Goal: Check status: Check status

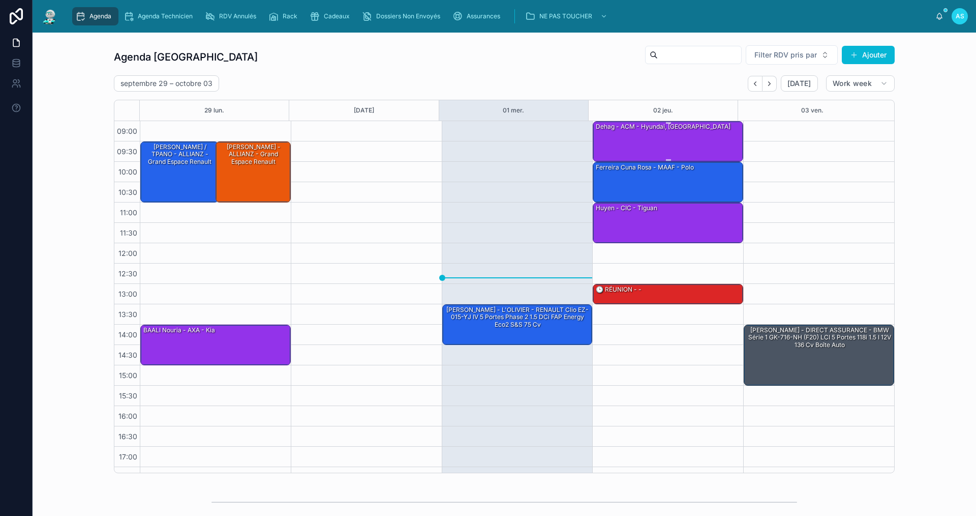
click at [644, 140] on div "dehag - ACM - Hyundai, [GEOGRAPHIC_DATA]" at bounding box center [668, 141] width 147 height 39
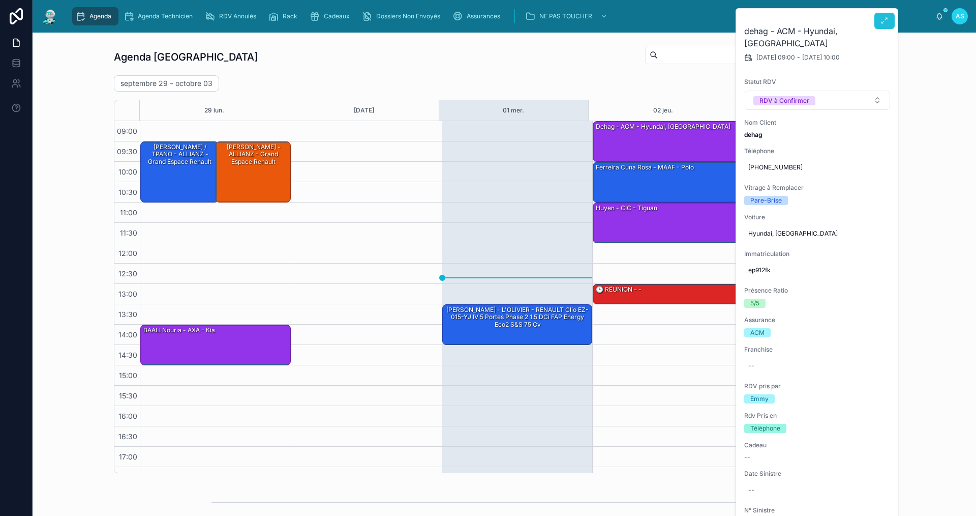
click at [881, 24] on icon at bounding box center [885, 21] width 8 height 8
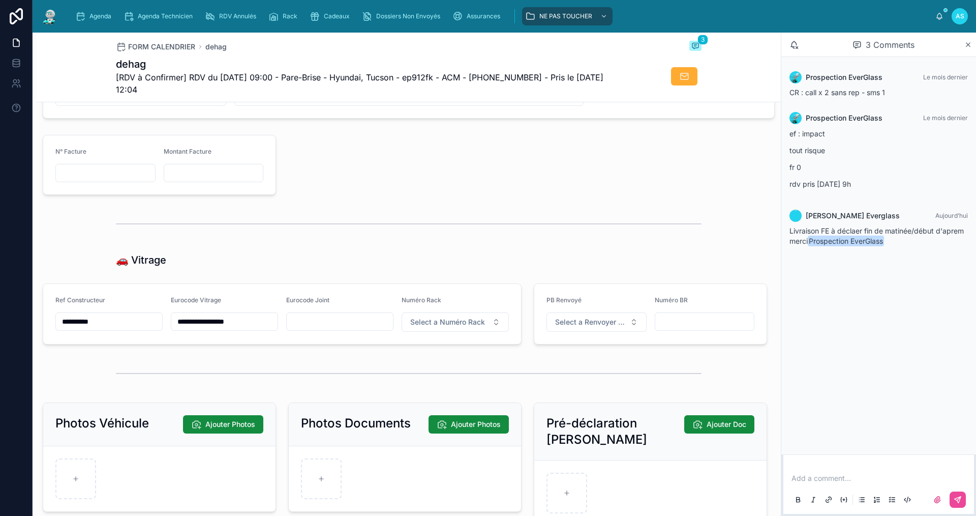
scroll to position [1170, 0]
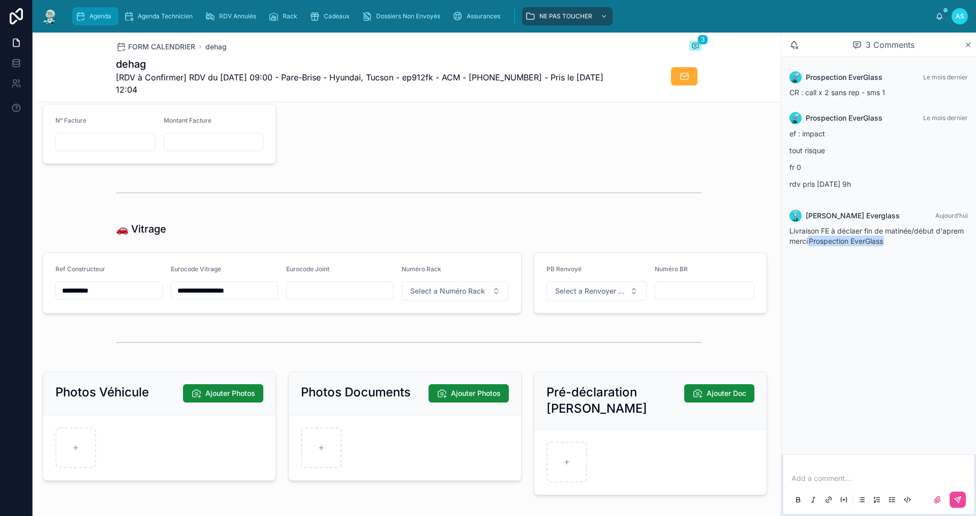
click at [95, 21] on div "Agenda" at bounding box center [95, 16] width 40 height 16
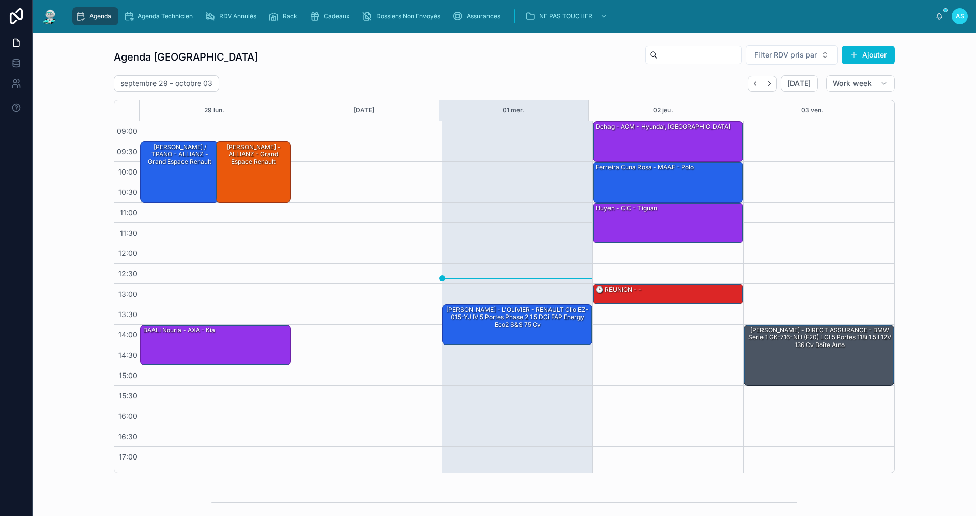
click at [618, 211] on div "huyen - CIC - tiguan" at bounding box center [627, 207] width 64 height 9
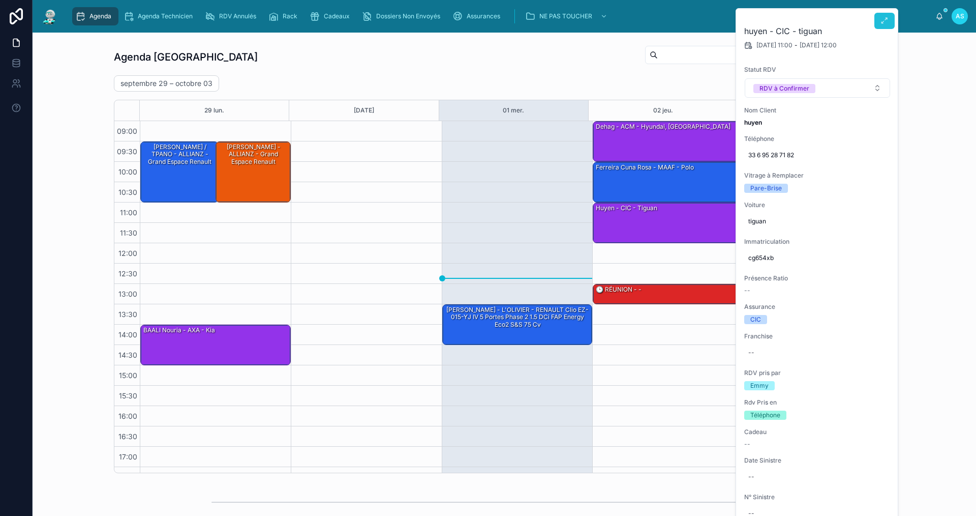
click at [882, 24] on icon at bounding box center [885, 21] width 8 height 8
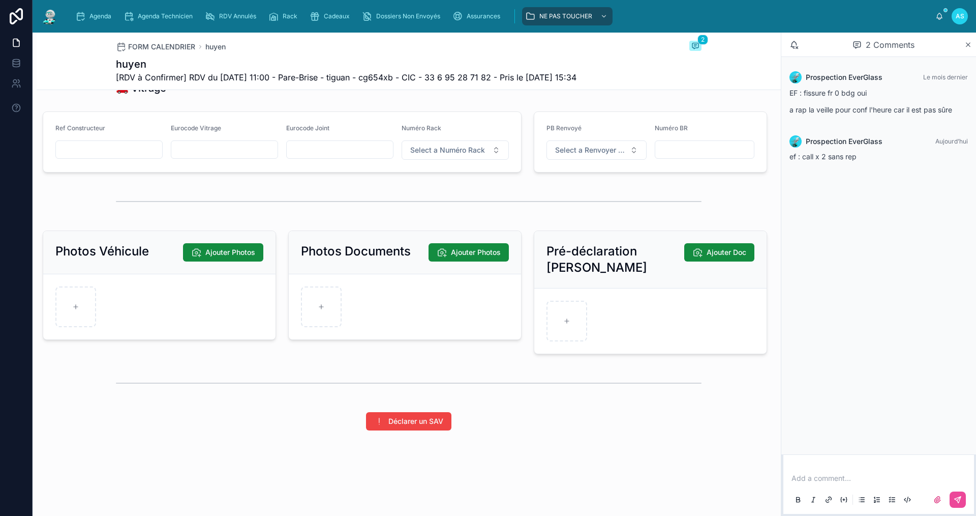
scroll to position [1326, 0]
click at [105, 14] on span "Agenda" at bounding box center [100, 16] width 22 height 8
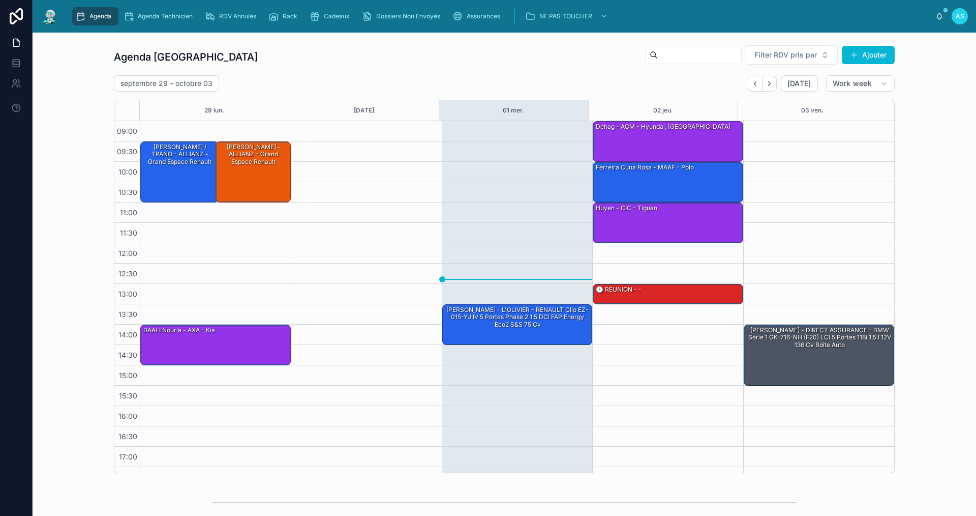
scroll to position [15, 0]
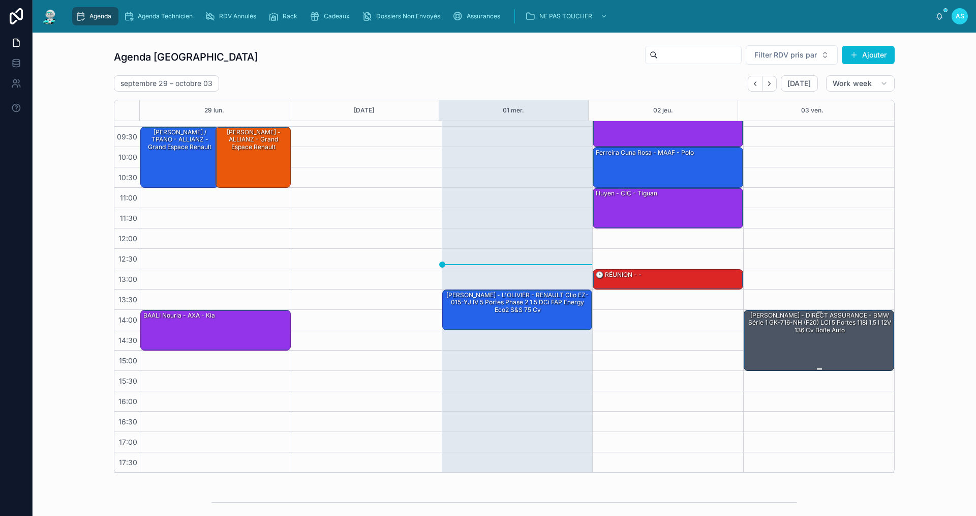
click at [780, 326] on div "[PERSON_NAME] - DIRECT ASSURANCE - BMW Série 1 GK-716-NH (F20) LCI 5 portes 118…" at bounding box center [819, 323] width 147 height 24
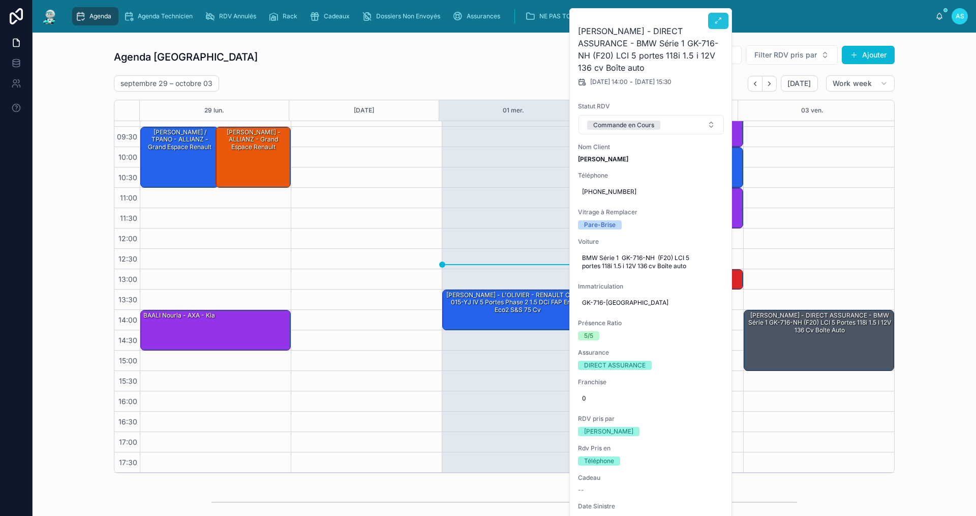
click at [716, 19] on icon at bounding box center [718, 21] width 8 height 8
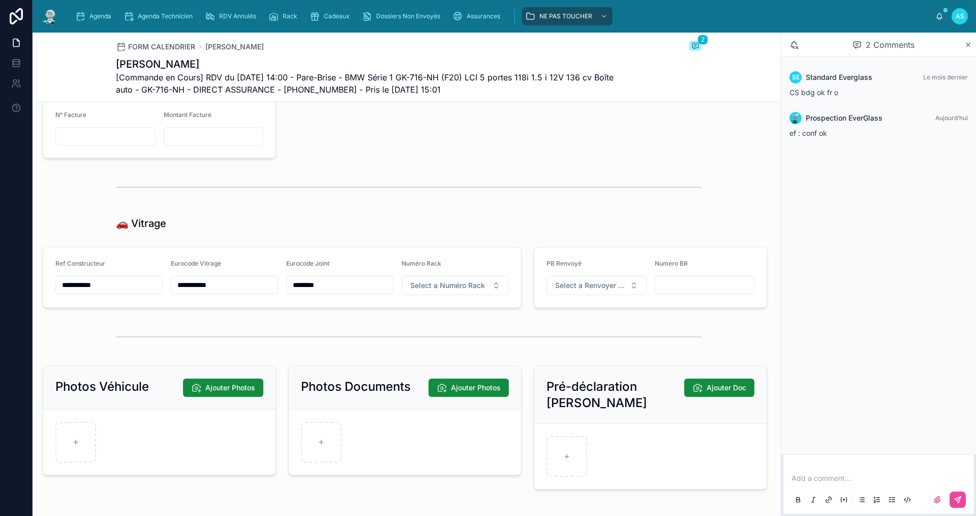
scroll to position [1220, 0]
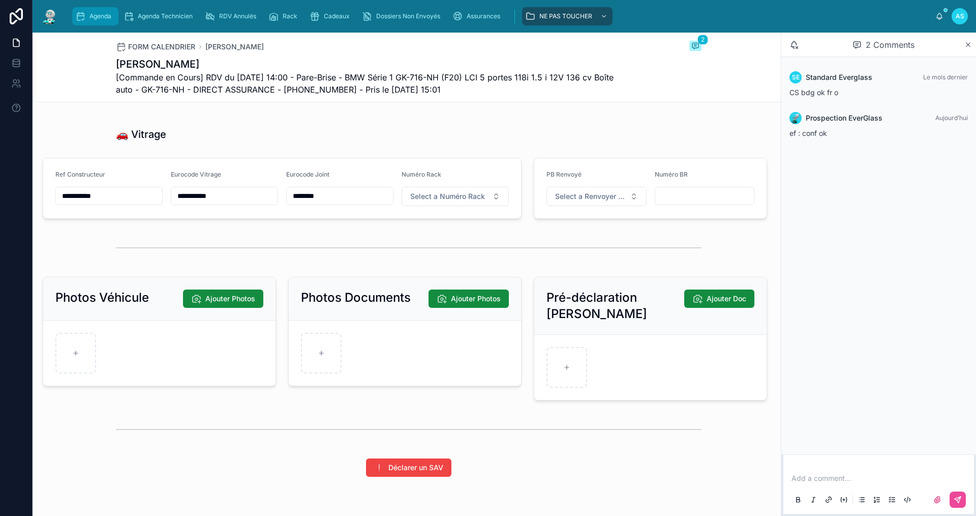
click at [89, 17] on span "Agenda" at bounding box center [100, 16] width 22 height 8
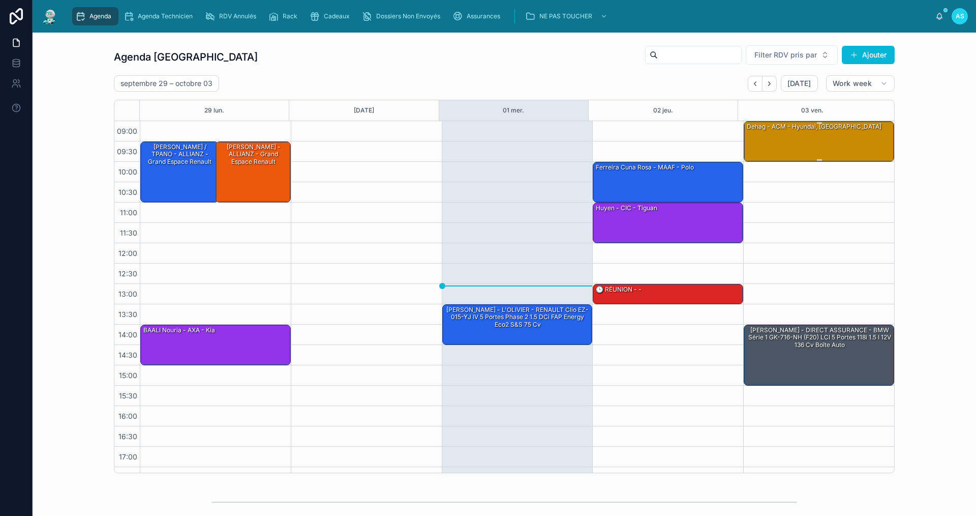
click at [820, 132] on div "dehag - ACM - Hyundai, [GEOGRAPHIC_DATA]" at bounding box center [819, 141] width 147 height 39
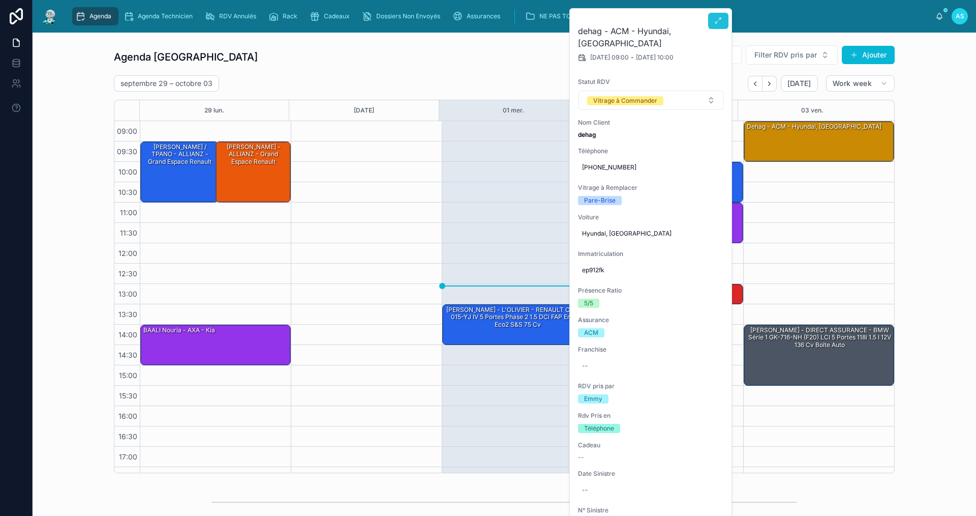
click at [710, 19] on button at bounding box center [718, 21] width 20 height 16
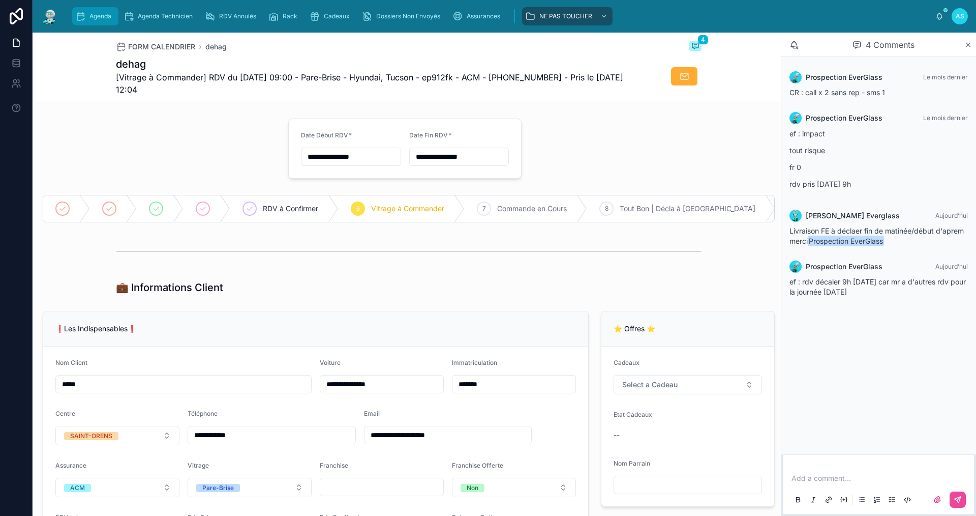
click at [100, 18] on span "Agenda" at bounding box center [100, 16] width 22 height 8
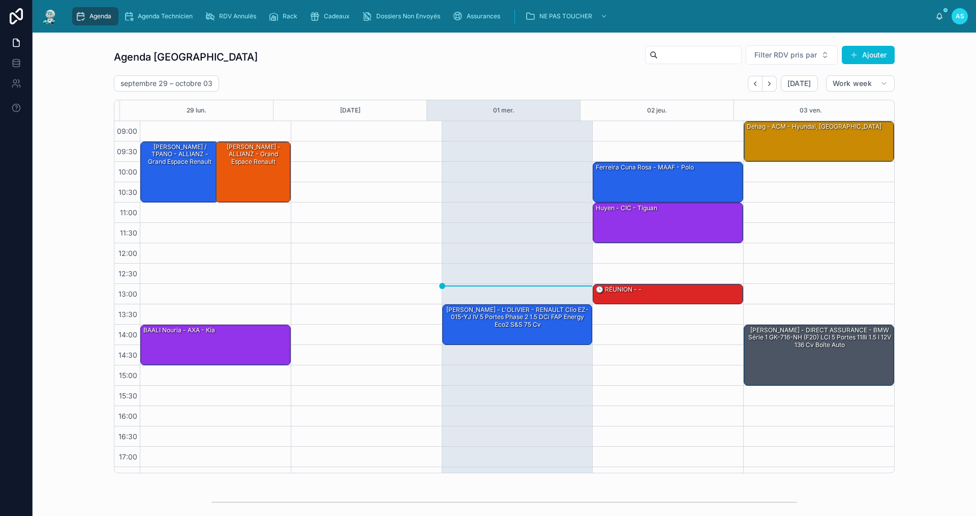
scroll to position [15, 0]
